Goal: Find specific page/section

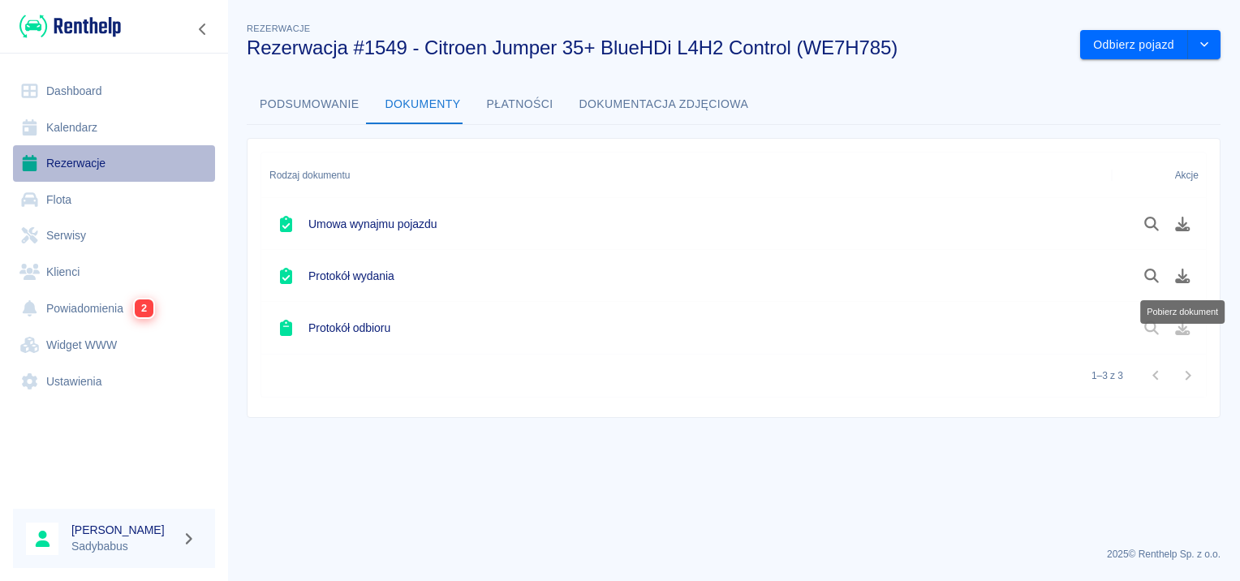
click at [68, 149] on link "Rezerwacje" at bounding box center [114, 163] width 202 height 37
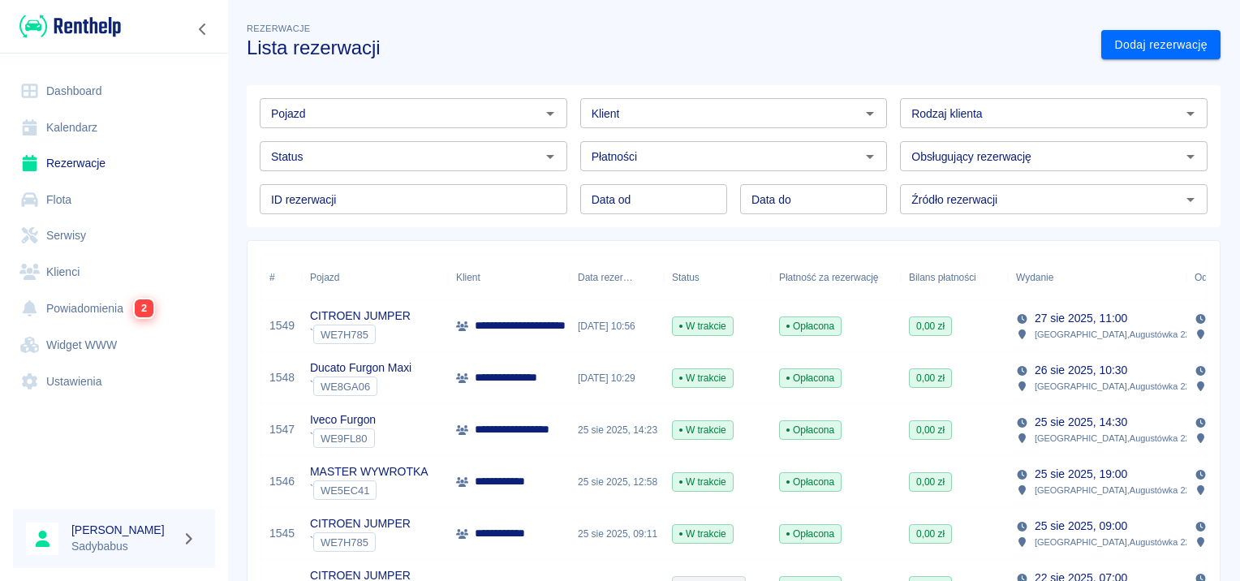
click at [417, 96] on div "Pojazd Pojazd" at bounding box center [407, 106] width 321 height 43
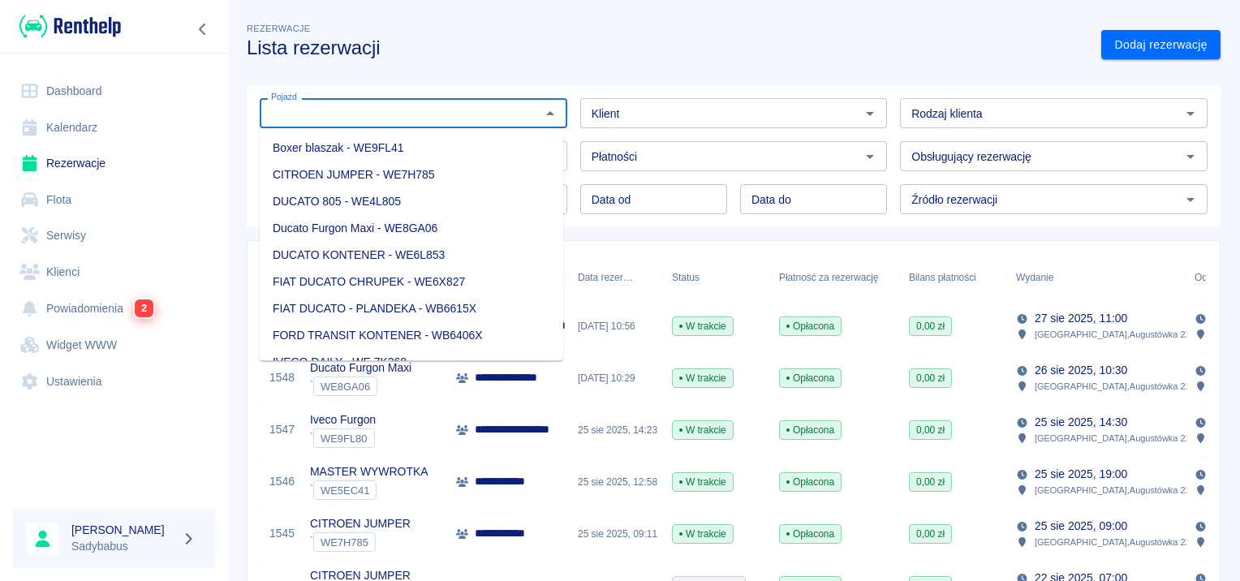
click at [403, 112] on input "Pojazd" at bounding box center [400, 113] width 271 height 20
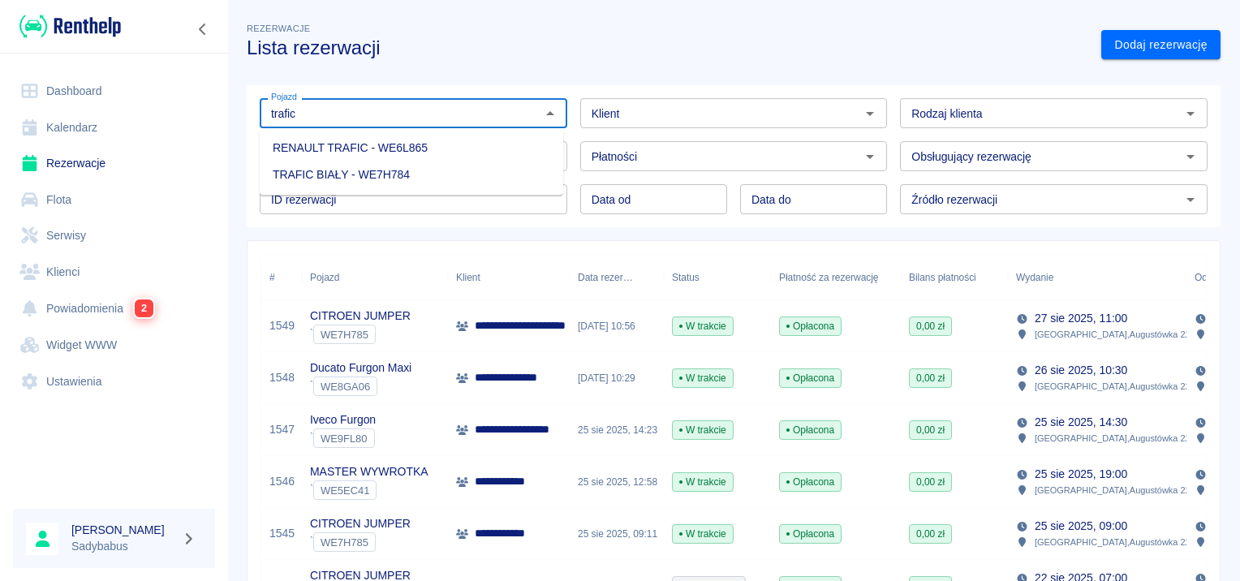
click at [354, 153] on li "RENAULT TRAFIC - WE6L865" at bounding box center [412, 148] width 304 height 27
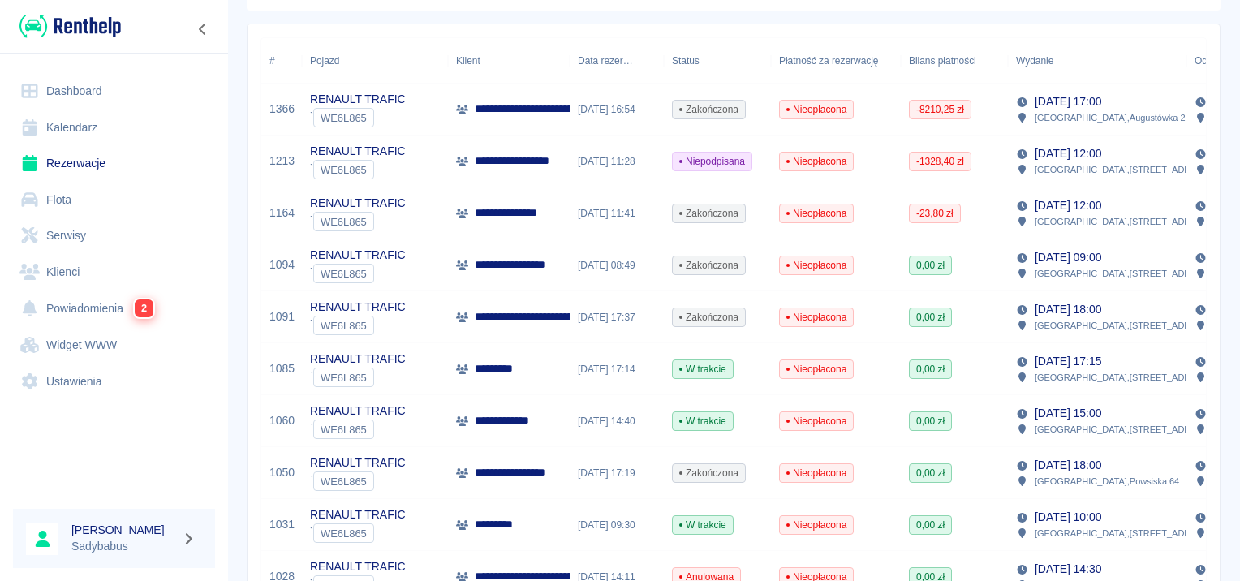
scroll to position [243, 0]
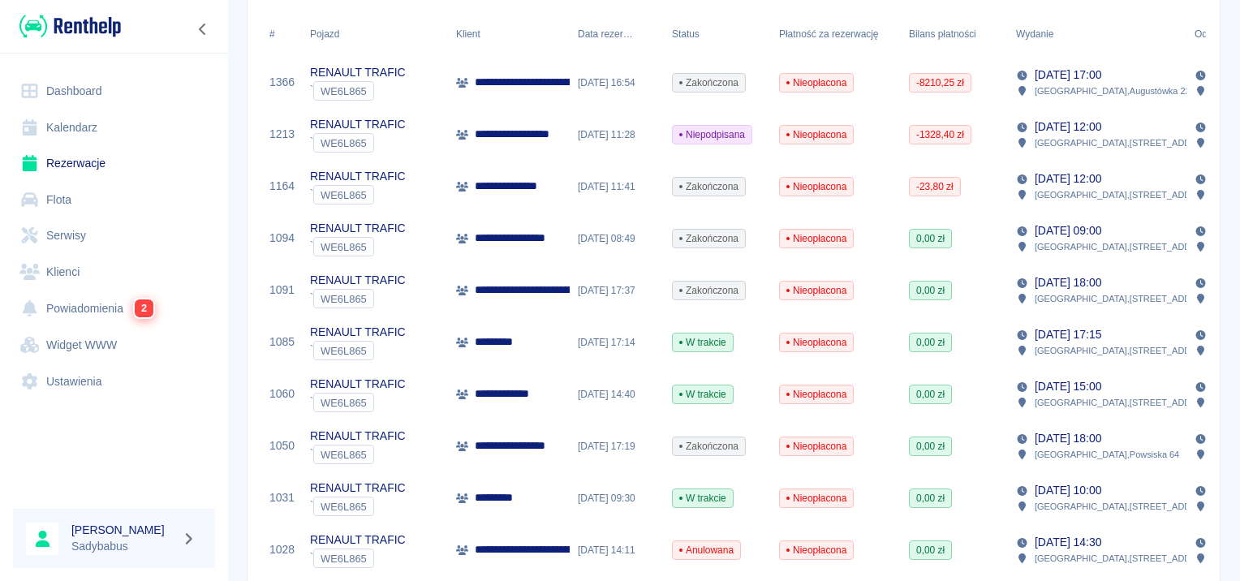
type input "RENAULT TRAFIC - WE6L865"
click at [513, 342] on p "*********" at bounding box center [504, 342] width 59 height 17
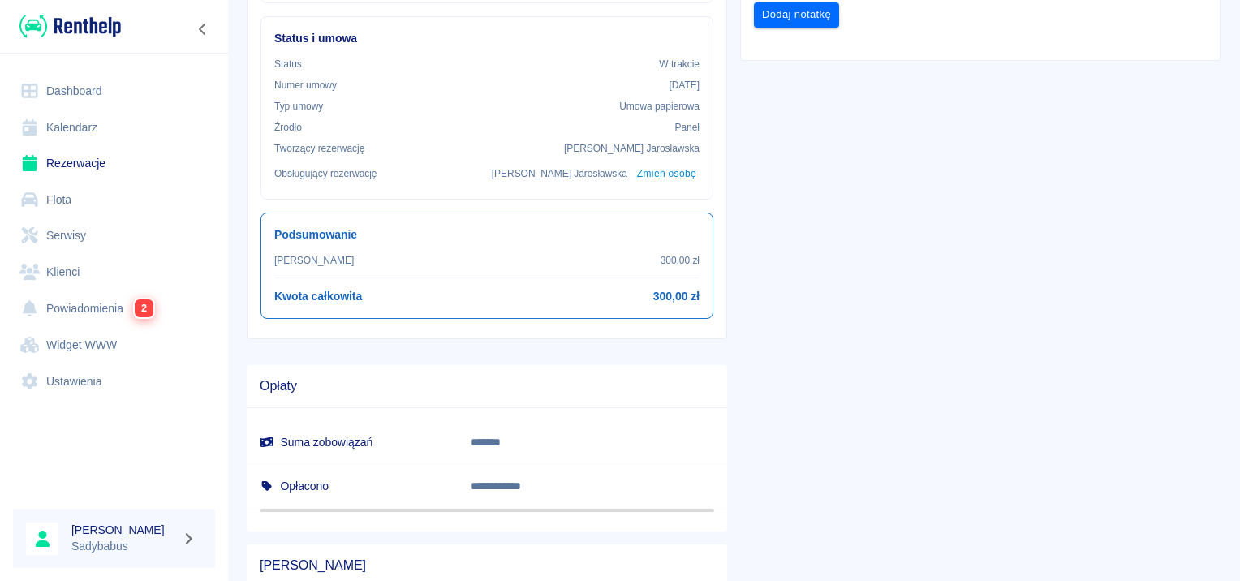
scroll to position [81, 0]
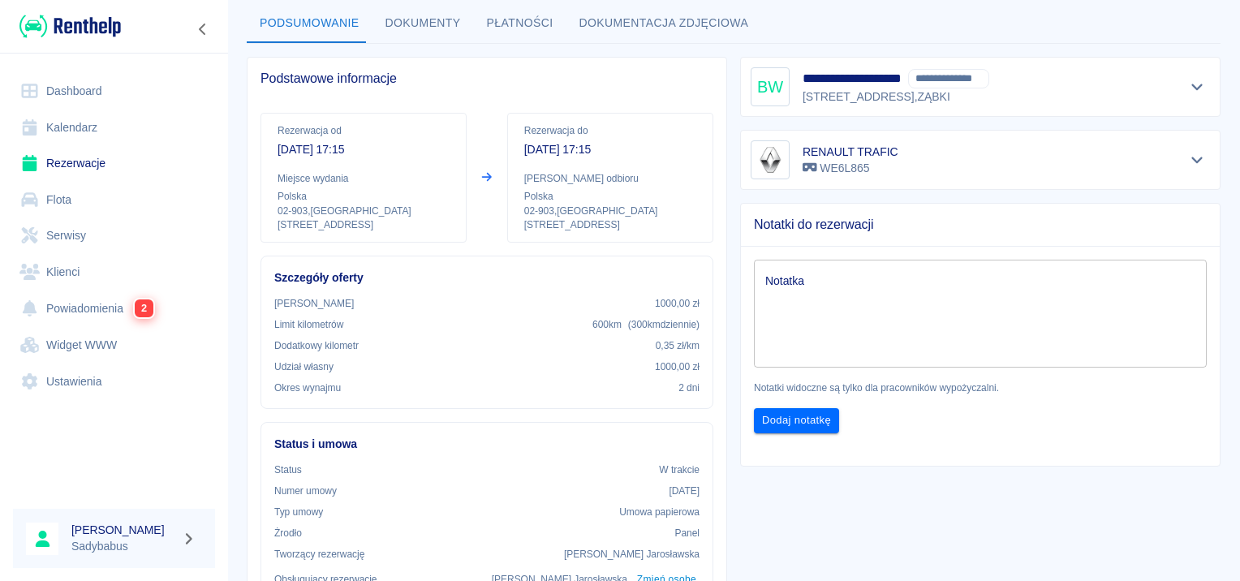
click at [75, 167] on link "Rezerwacje" at bounding box center [114, 163] width 202 height 37
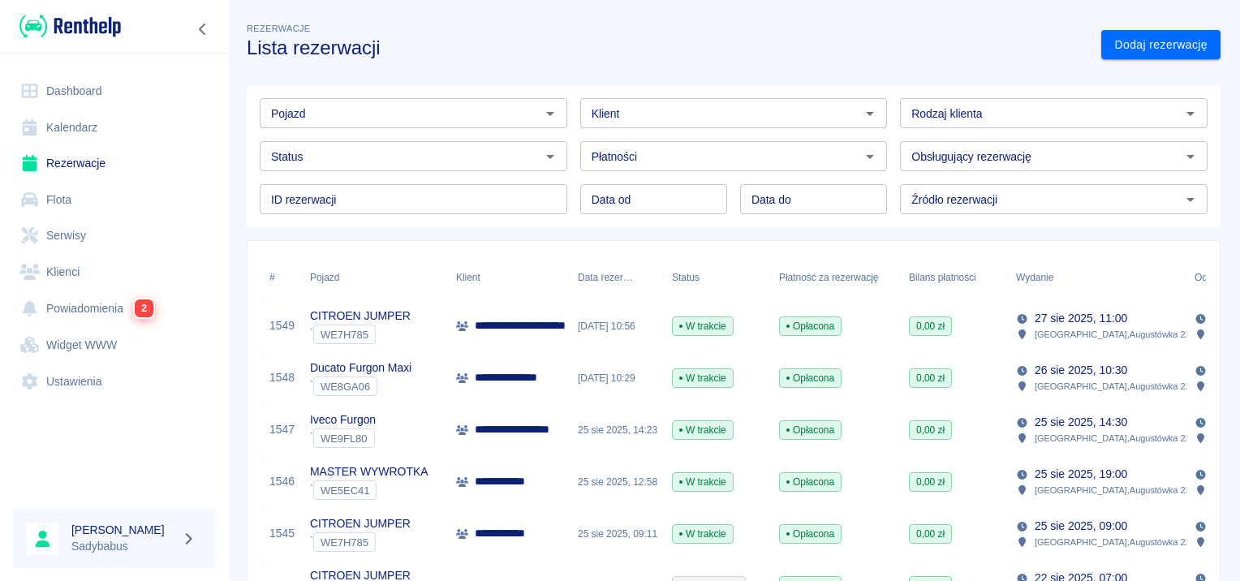
click at [386, 99] on div "Pojazd" at bounding box center [414, 113] width 308 height 30
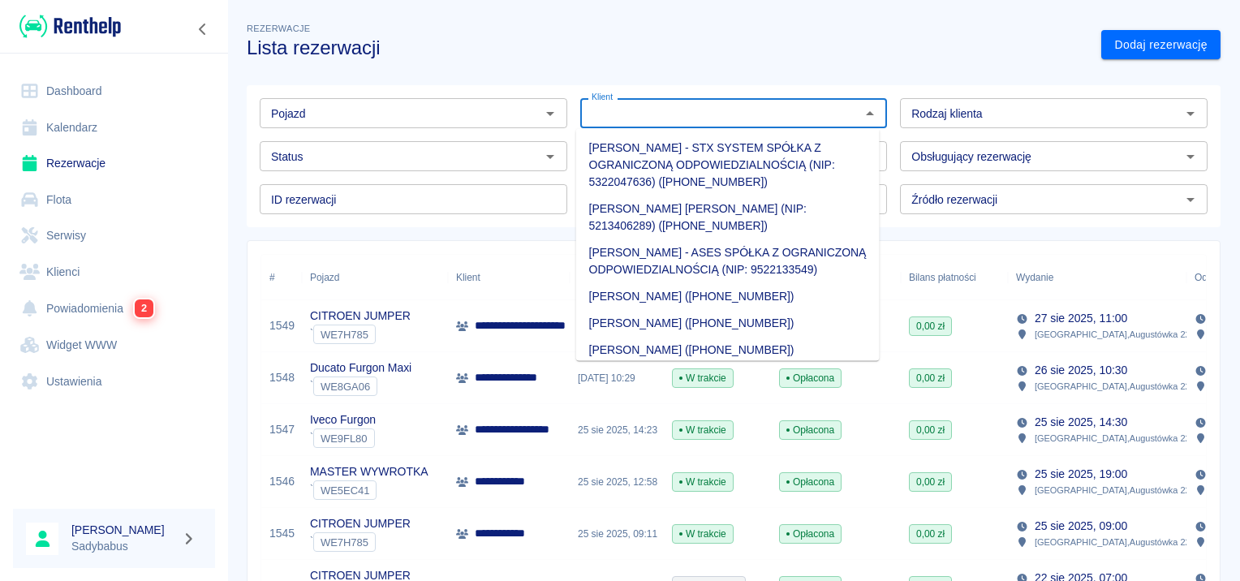
click at [702, 123] on input "Klient" at bounding box center [720, 113] width 271 height 20
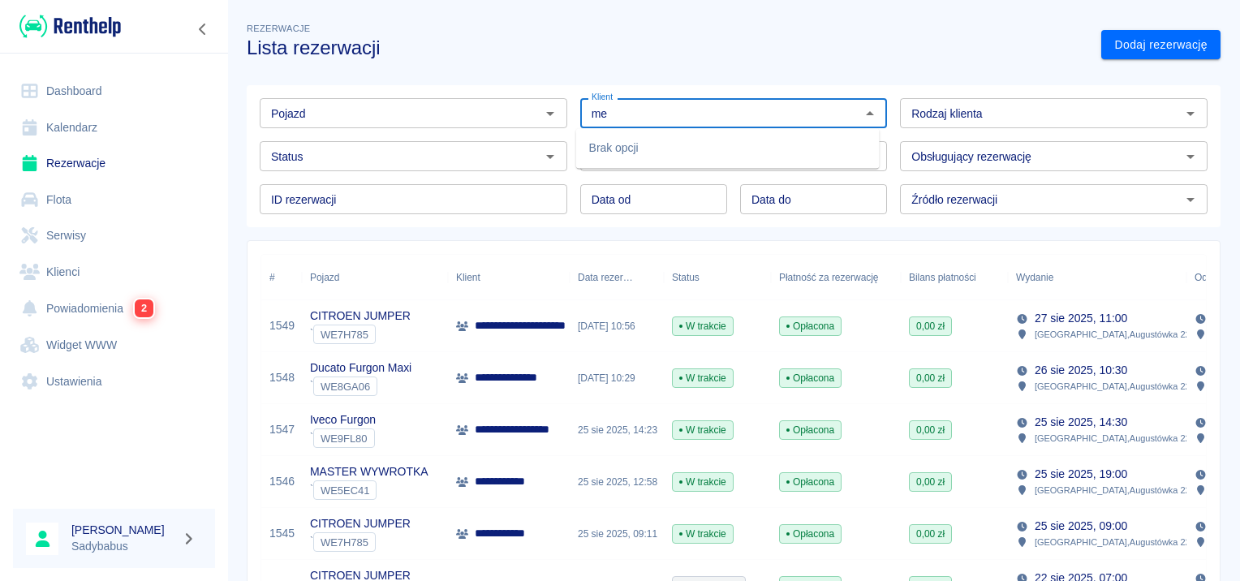
type input "m"
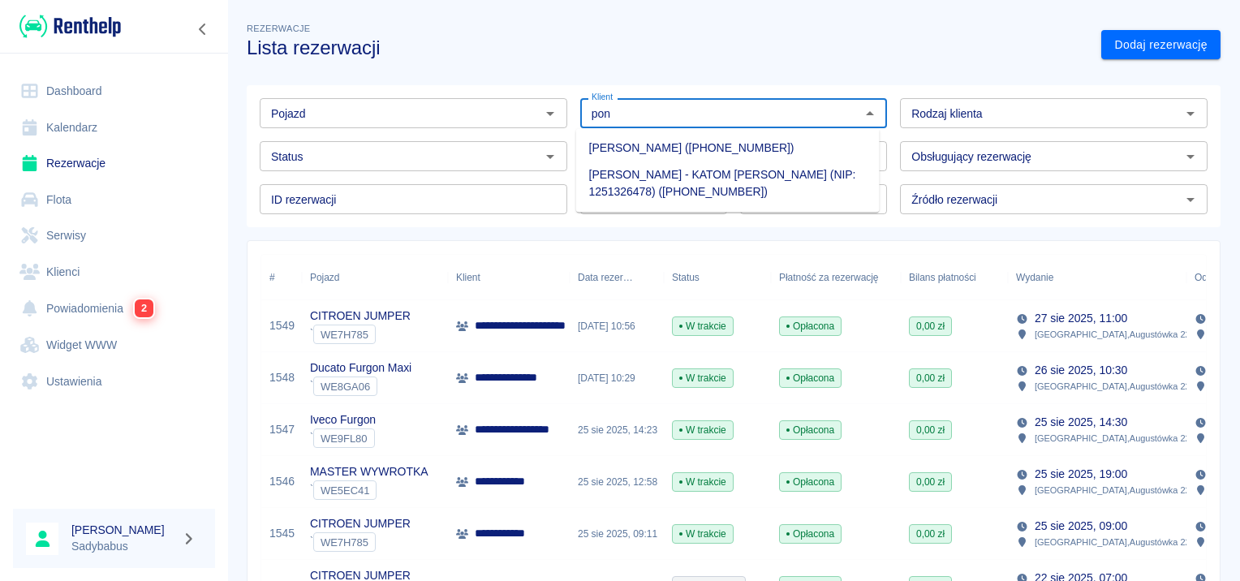
click at [714, 179] on li "[PERSON_NAME] - KATOM [PERSON_NAME] (NIP: 1251326478) ([PHONE_NUMBER])" at bounding box center [728, 184] width 304 height 44
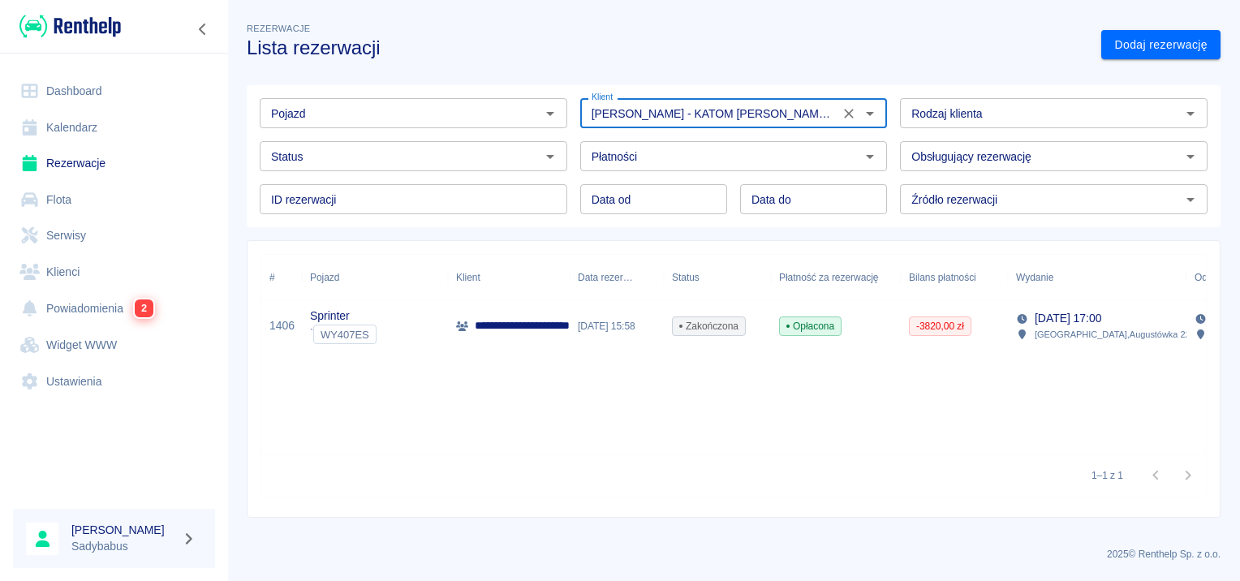
type input "[PERSON_NAME] - KATOM [PERSON_NAME] (NIP: 1251326478) ([PHONE_NUMBER])"
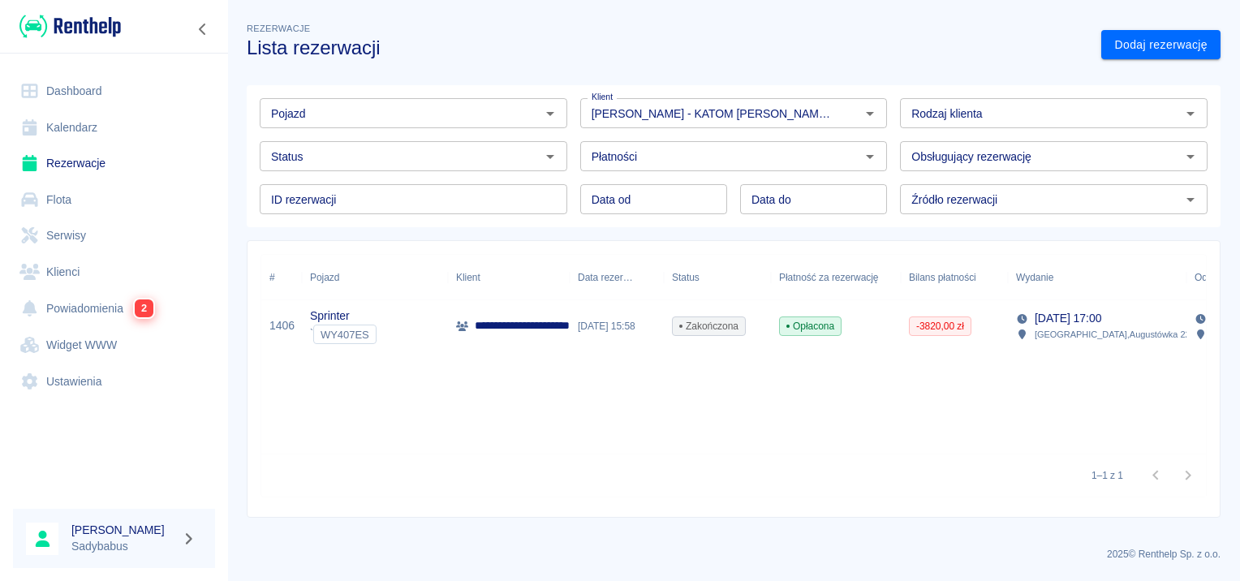
click at [485, 334] on p "**********" at bounding box center [543, 325] width 137 height 17
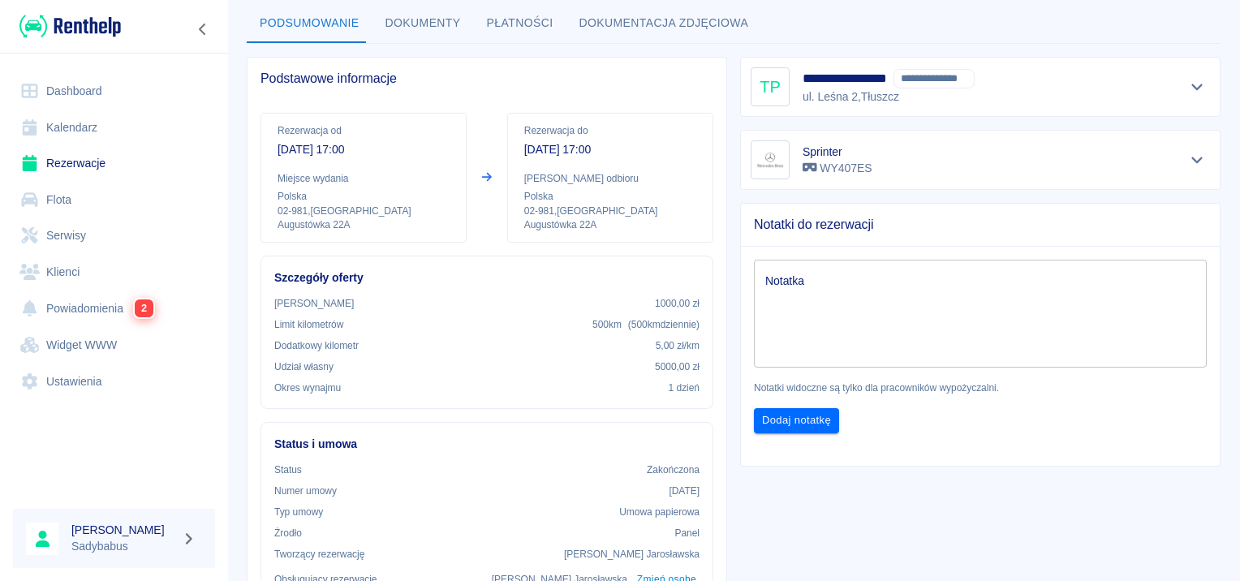
scroll to position [243, 0]
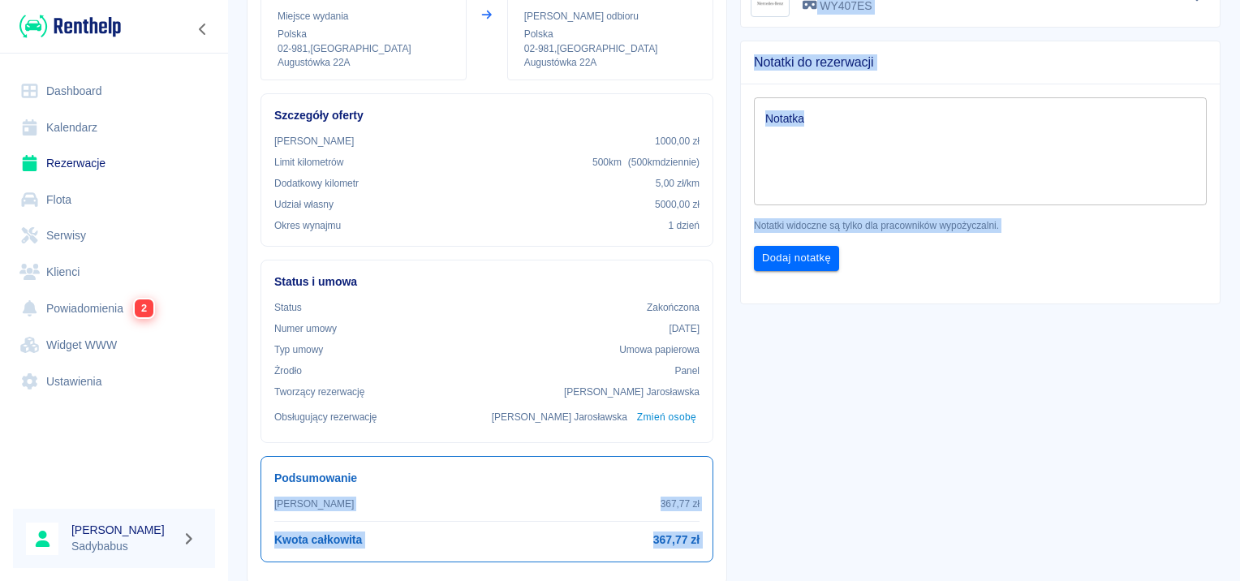
drag, startPoint x: 752, startPoint y: 403, endPoint x: 721, endPoint y: 482, distance: 85.6
drag, startPoint x: 721, startPoint y: 482, endPoint x: 719, endPoint y: 537, distance: 55.2
click at [719, 537] on div "Rezerwacja od [DATE] 17:00 Miejsce wydania [GEOGRAPHIC_DATA] 02-981 , [GEOGRAPH…" at bounding box center [487, 260] width 479 height 644
click at [674, 542] on h6 "367,77 zł" at bounding box center [676, 540] width 46 height 17
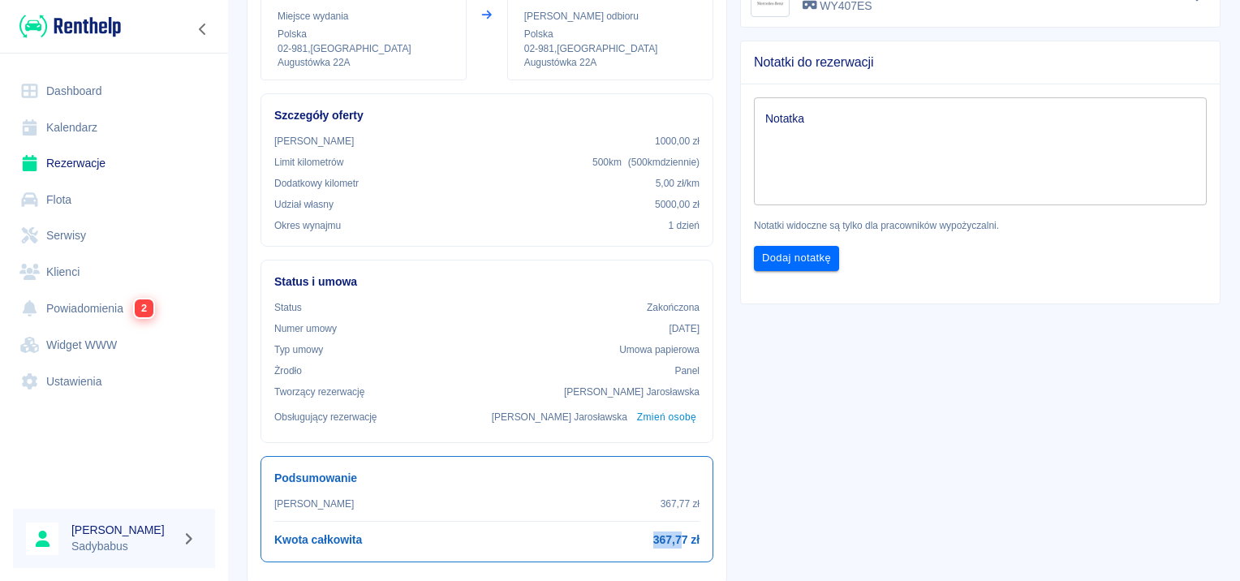
drag, startPoint x: 674, startPoint y: 542, endPoint x: 624, endPoint y: 527, distance: 52.6
click at [624, 527] on div "[PERSON_NAME] 367,77 zł Kwota całkowita 367,77 zł" at bounding box center [486, 523] width 425 height 52
drag, startPoint x: 624, startPoint y: 527, endPoint x: 631, endPoint y: 488, distance: 39.6
click at [631, 488] on div "Podsumowanie Kwota wynajmu 367,77 zł Kwota całkowita 367,77 zł" at bounding box center [487, 509] width 453 height 106
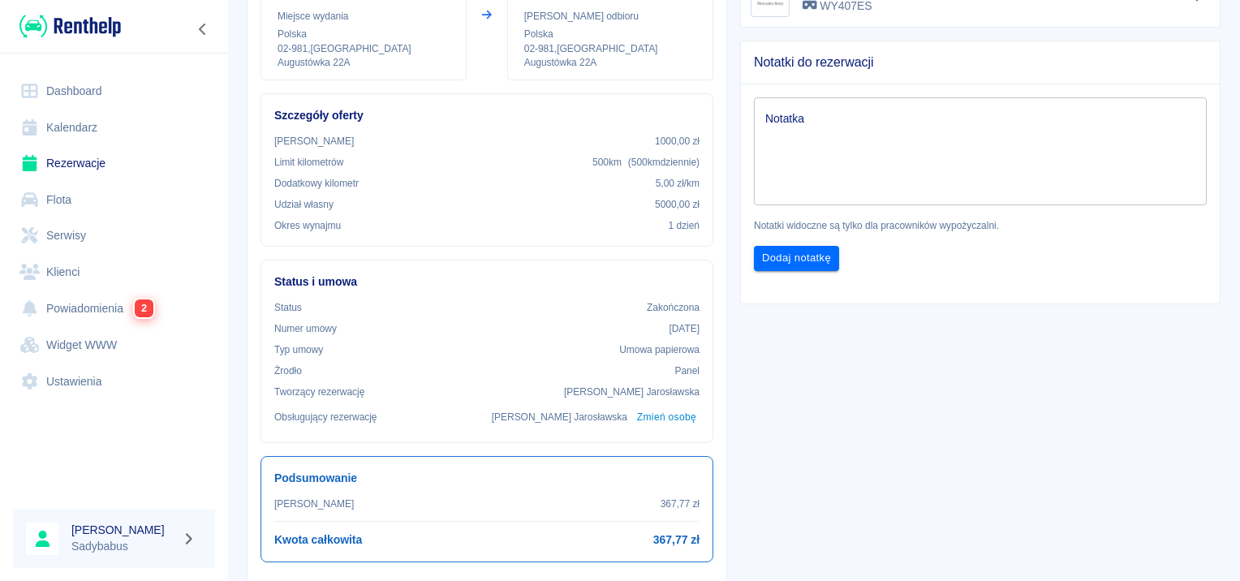
click at [678, 532] on h6 "367,77 zł" at bounding box center [676, 540] width 46 height 17
drag, startPoint x: 678, startPoint y: 532, endPoint x: 944, endPoint y: 449, distance: 279.0
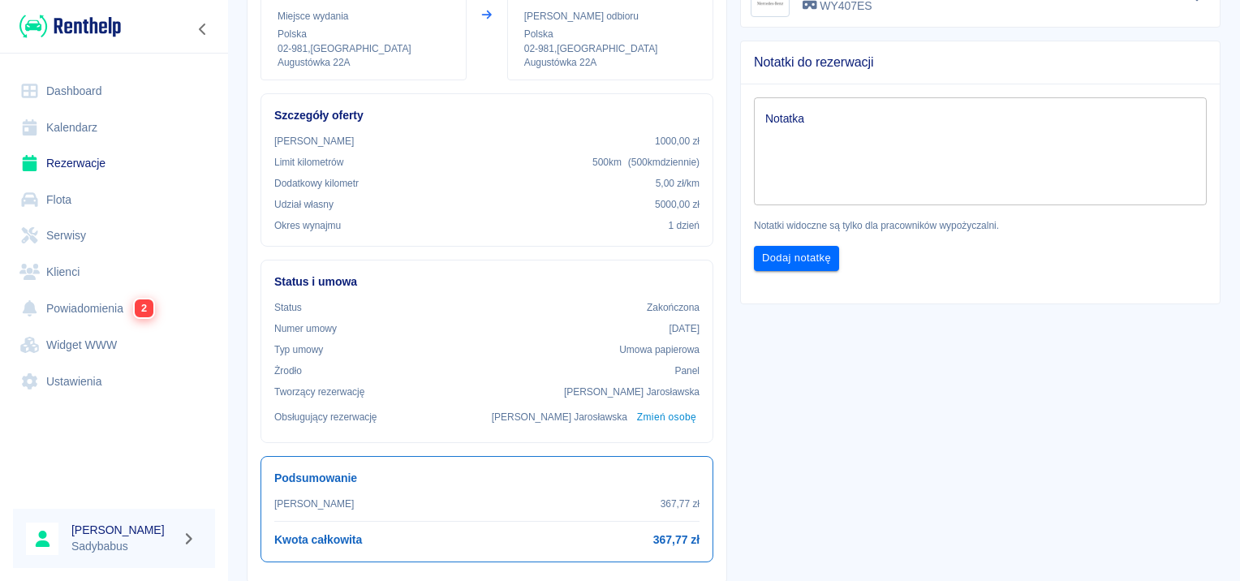
click at [641, 532] on div "Kwota całkowita 367,77 zł" at bounding box center [486, 540] width 425 height 17
click at [644, 532] on div "Kwota całkowita 367,77 zł" at bounding box center [486, 540] width 425 height 17
click at [657, 544] on h6 "367,77 zł" at bounding box center [676, 540] width 46 height 17
click at [660, 545] on h6 "367,77 zł" at bounding box center [676, 540] width 46 height 17
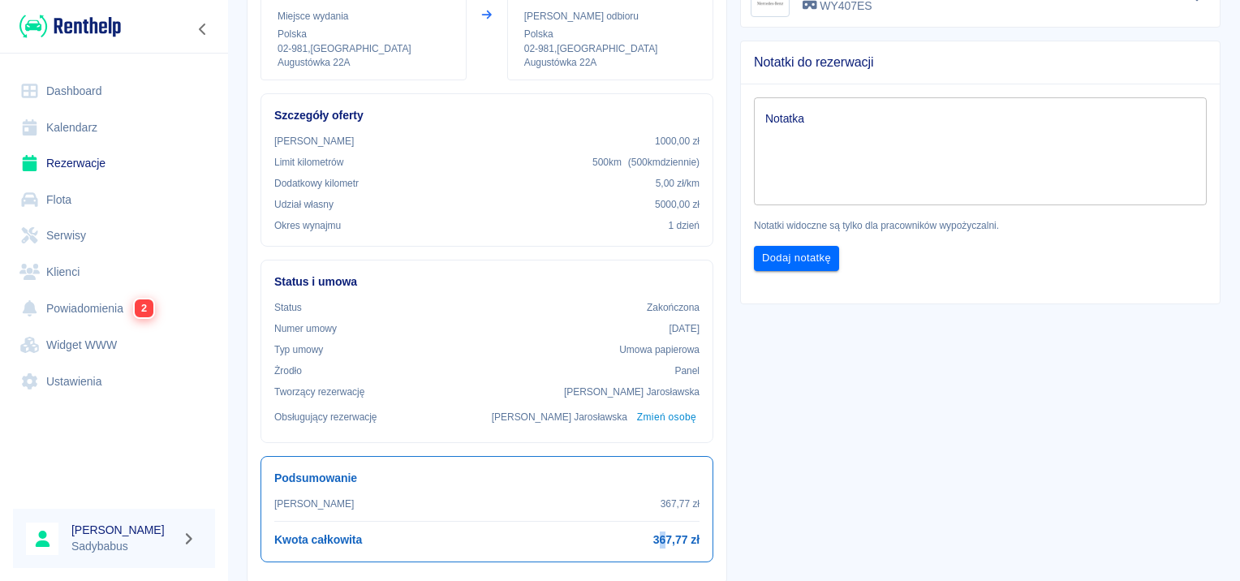
click at [660, 545] on h6 "367,77 zł" at bounding box center [676, 540] width 46 height 17
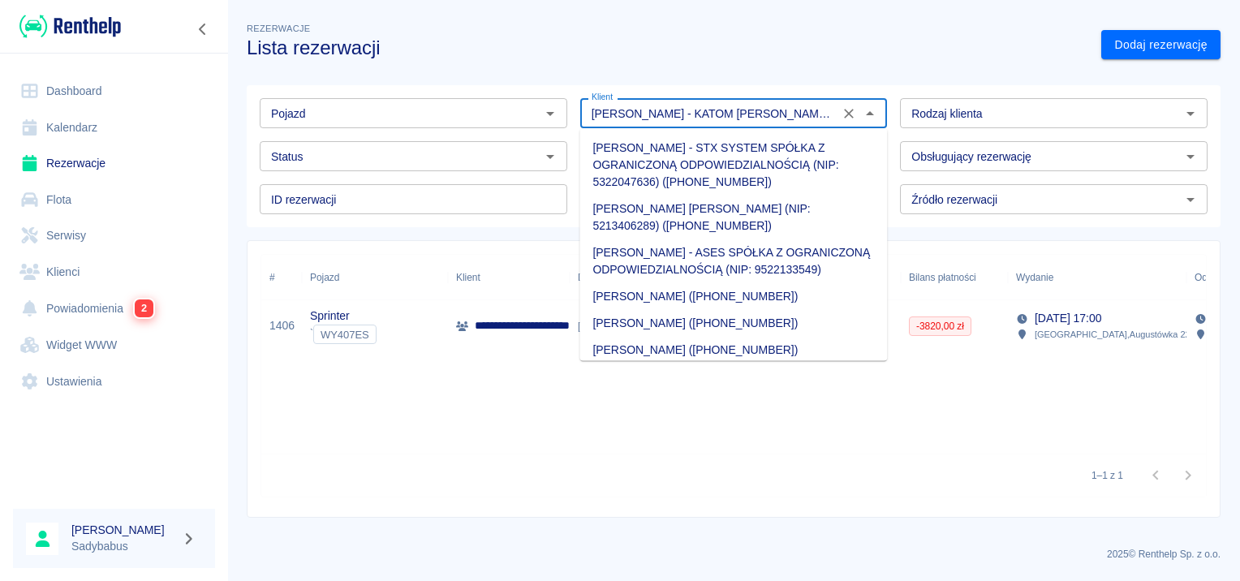
click at [686, 110] on input "[PERSON_NAME] - KATOM [PERSON_NAME] (NIP: 1251326478) ([PHONE_NUMBER])" at bounding box center [710, 113] width 250 height 20
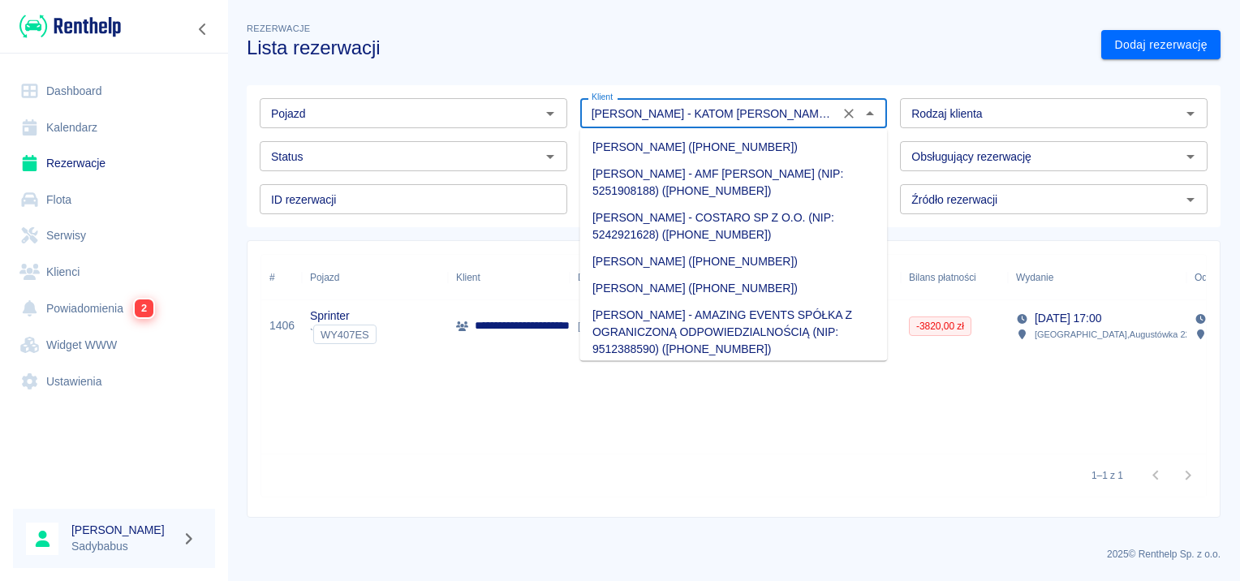
click at [686, 110] on input "[PERSON_NAME] - KATOM [PERSON_NAME] (NIP: 1251326478) ([PHONE_NUMBER])" at bounding box center [710, 113] width 250 height 20
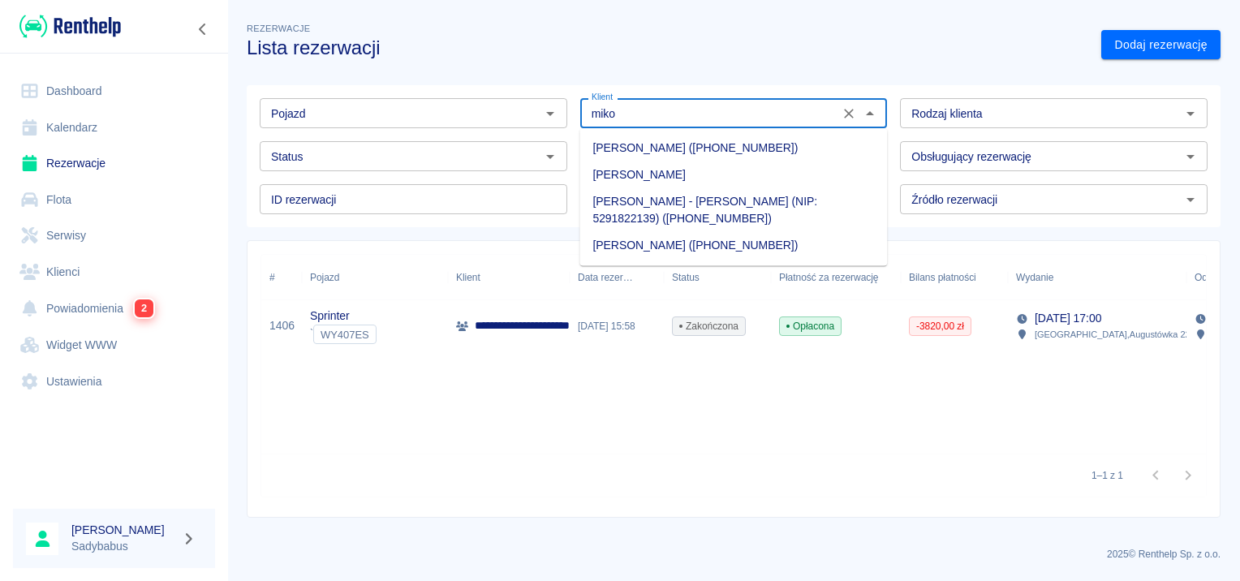
click at [683, 177] on li "[PERSON_NAME]" at bounding box center [733, 175] width 308 height 27
type input "[PERSON_NAME]"
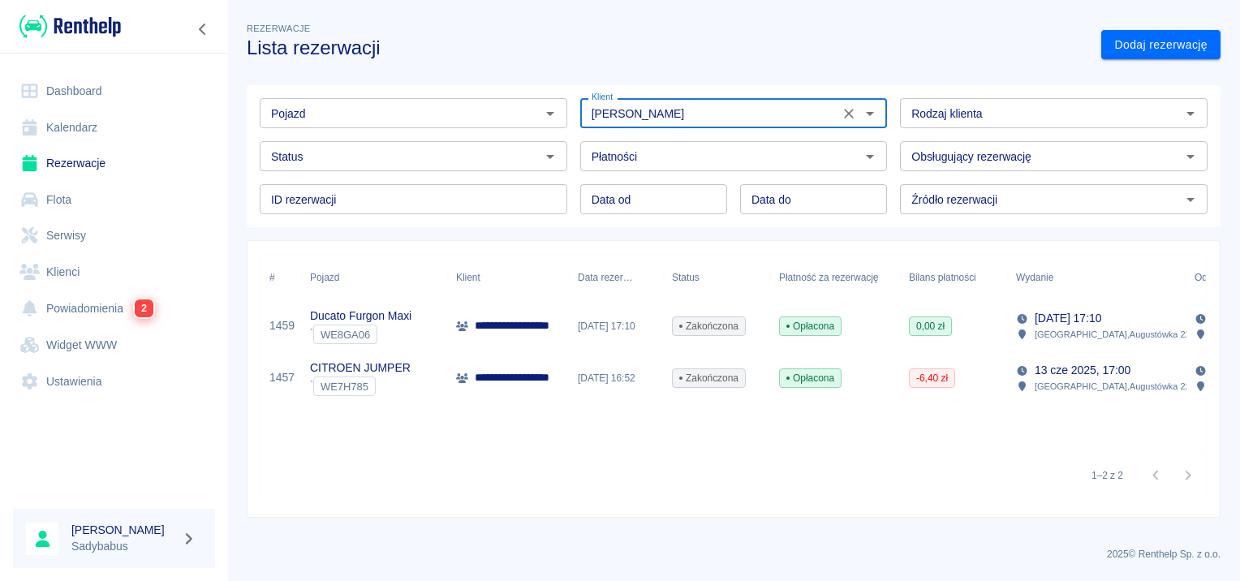
click at [849, 117] on icon "Wyczyść" at bounding box center [849, 114] width 16 height 16
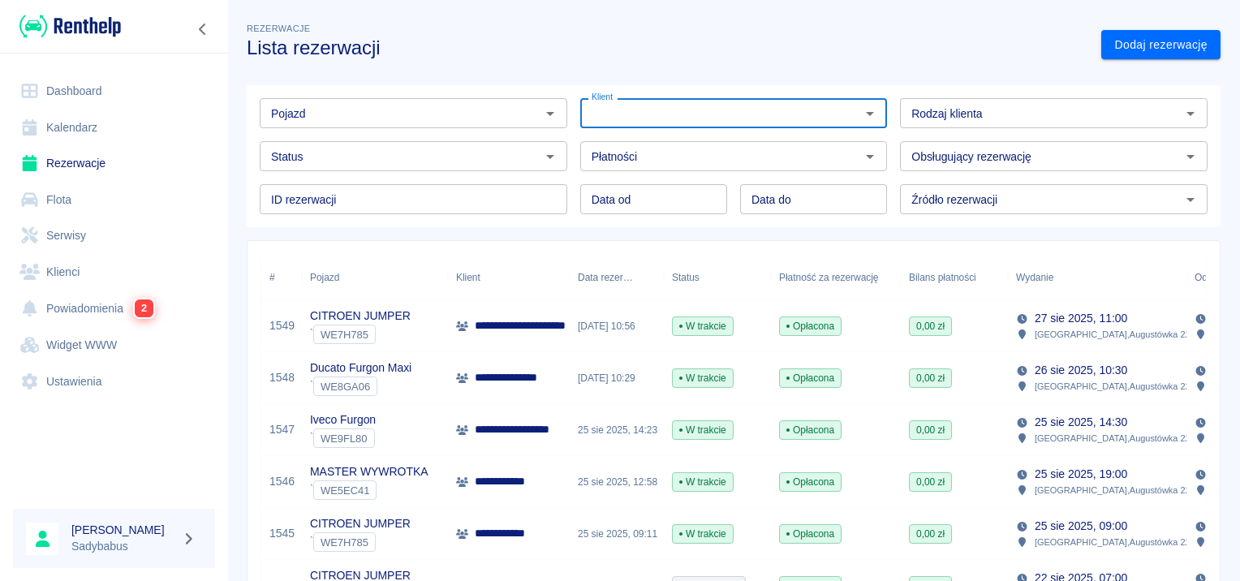
click at [609, 116] on input "Klient" at bounding box center [720, 113] width 271 height 20
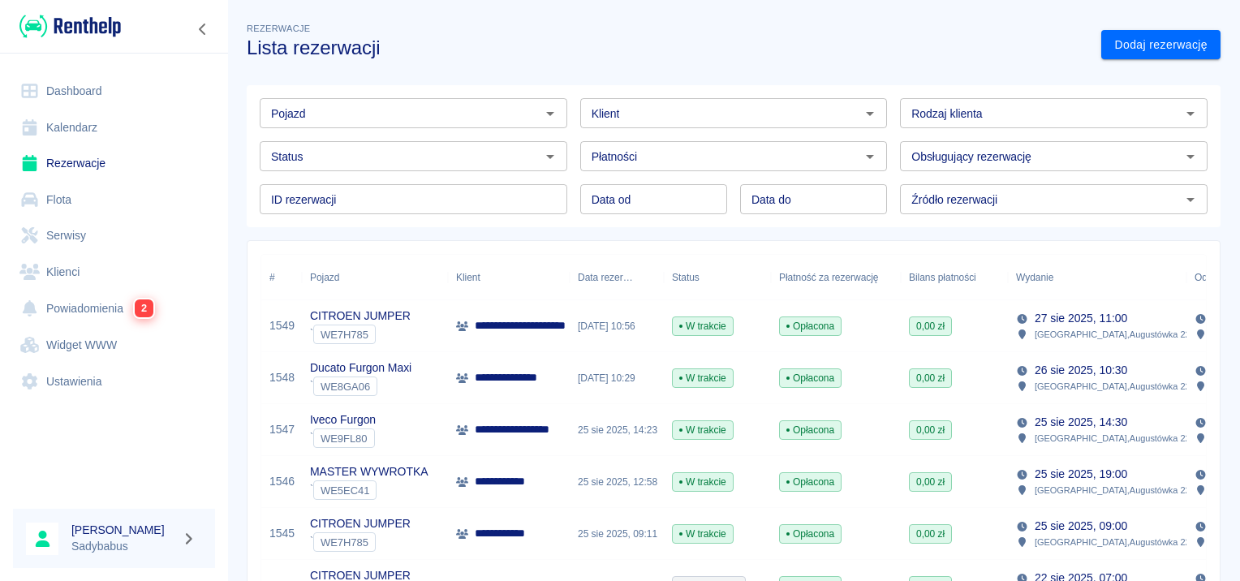
drag, startPoint x: 460, startPoint y: 314, endPoint x: 466, endPoint y: 304, distance: 11.3
